Goal: Navigation & Orientation: Find specific page/section

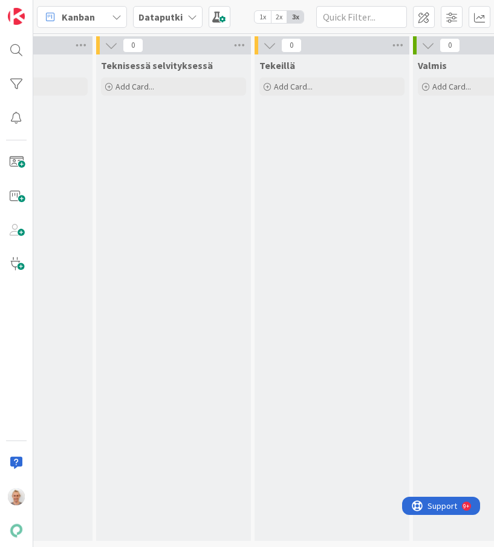
scroll to position [0, 559]
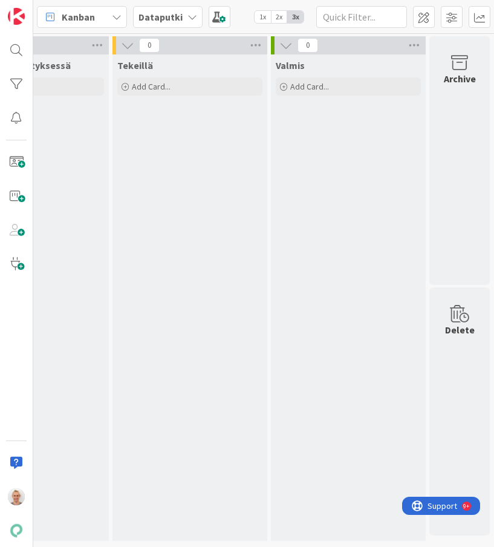
click at [63, 15] on span "Kanban" at bounding box center [78, 17] width 33 height 15
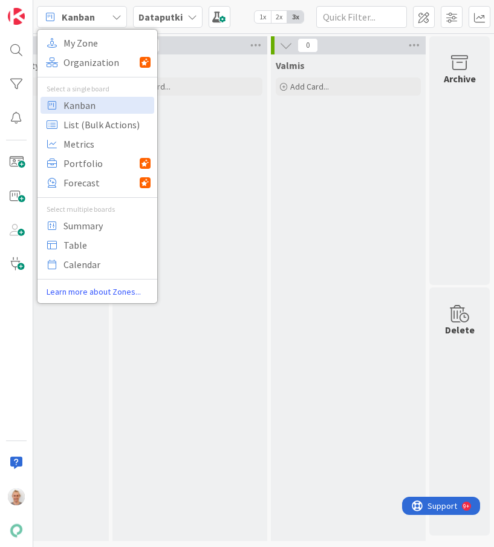
click at [190, 8] on div "Dataputki" at bounding box center [168, 17] width 70 height 22
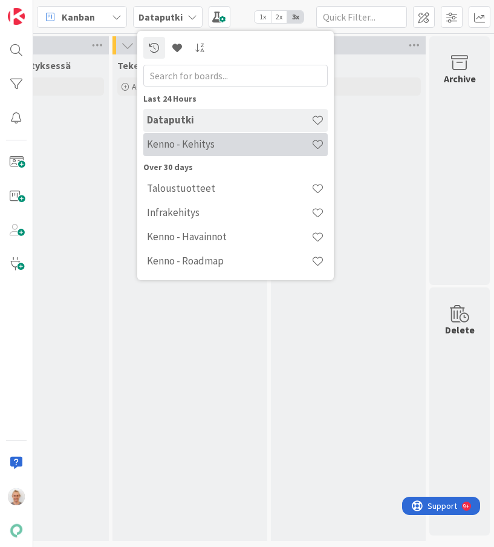
click at [167, 142] on h4 "Kenno - Kehitys" at bounding box center [229, 144] width 165 height 12
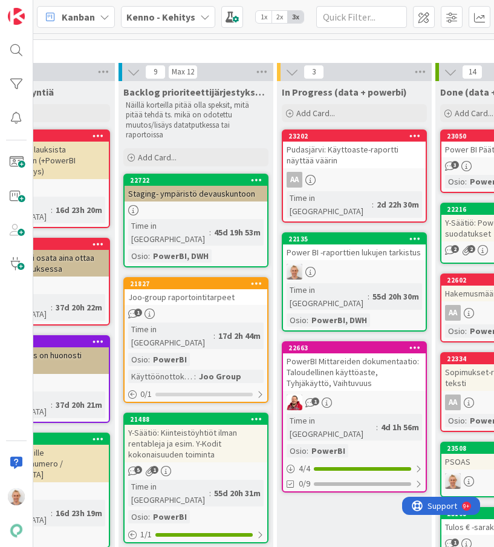
scroll to position [438, 282]
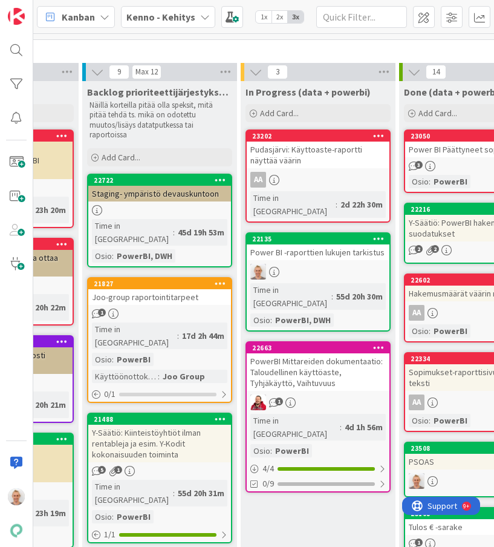
click at [155, 289] on div "Joo-group raportointitarpeet" at bounding box center [159, 297] width 143 height 16
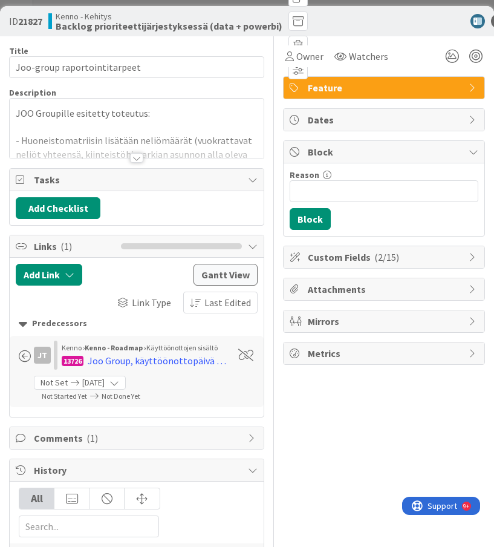
click at [138, 155] on div at bounding box center [136, 158] width 13 height 10
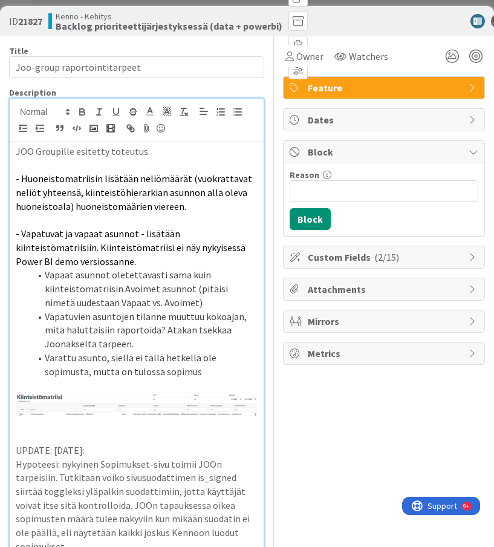
click at [381, 1] on div "ID 21827 Kenno - Kehitys Backlog prioriteettijärjestyksessä (data + powerbi) Ti…" at bounding box center [247, 273] width 494 height 547
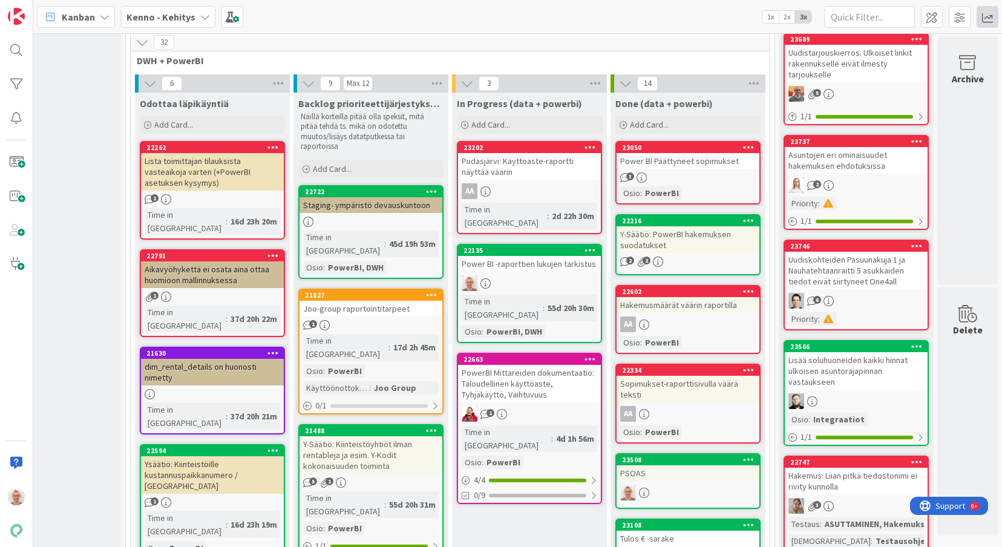
scroll to position [427, 71]
click at [494, 275] on div at bounding box center [529, 283] width 143 height 16
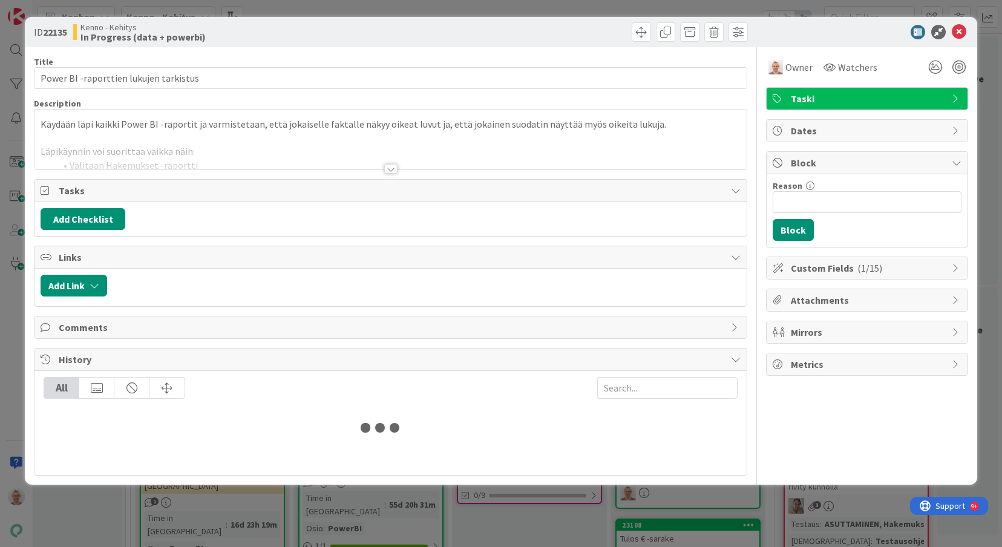
click at [386, 168] on div at bounding box center [390, 169] width 13 height 10
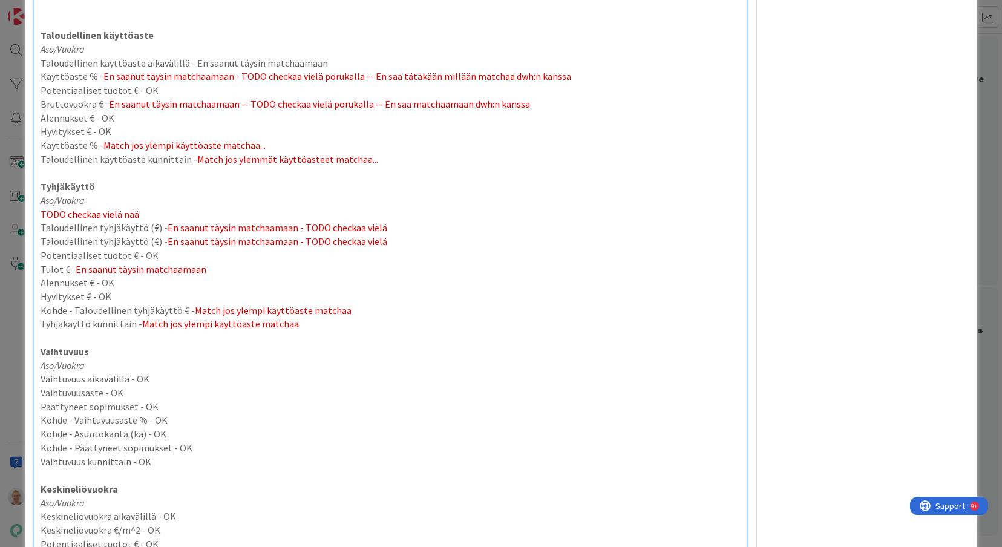
scroll to position [634, 0]
drag, startPoint x: 226, startPoint y: 217, endPoint x: 225, endPoint y: 197, distance: 20.6
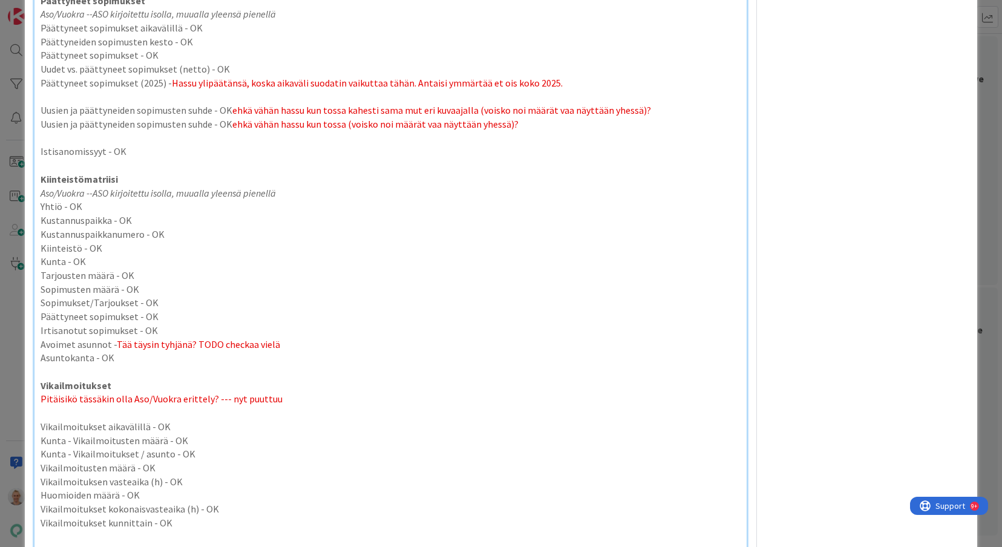
scroll to position [2794, 0]
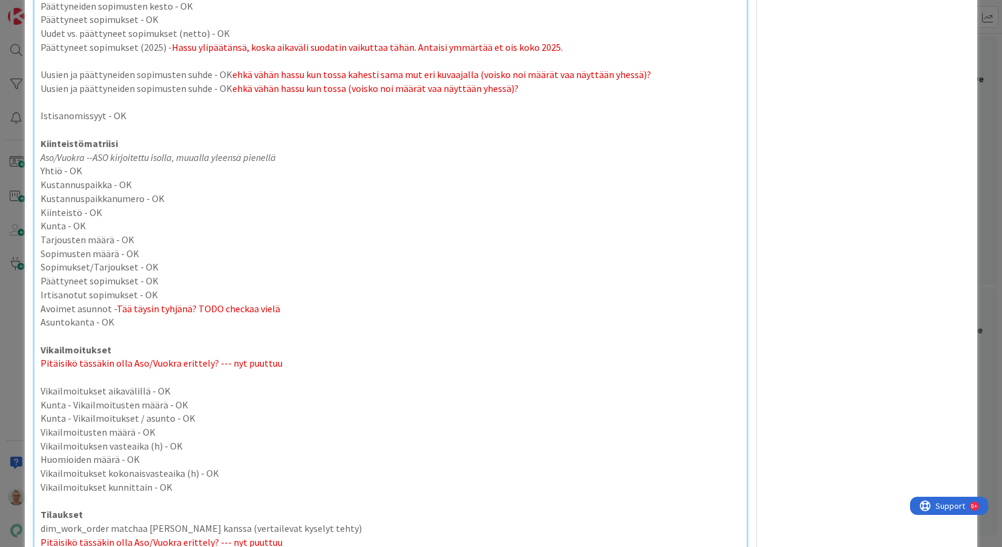
click at [283, 379] on p at bounding box center [391, 377] width 700 height 14
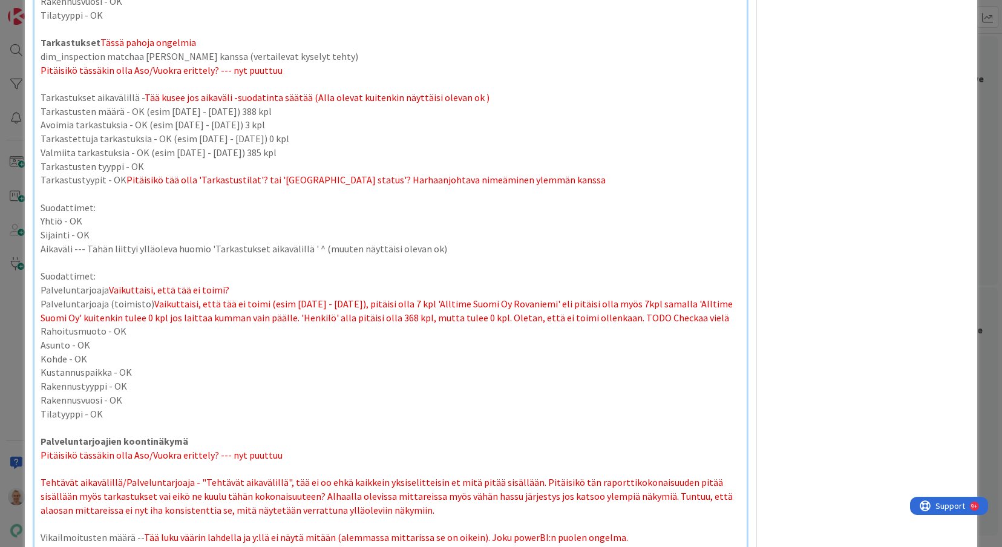
scroll to position [4008, 0]
